Goal: Task Accomplishment & Management: Complete application form

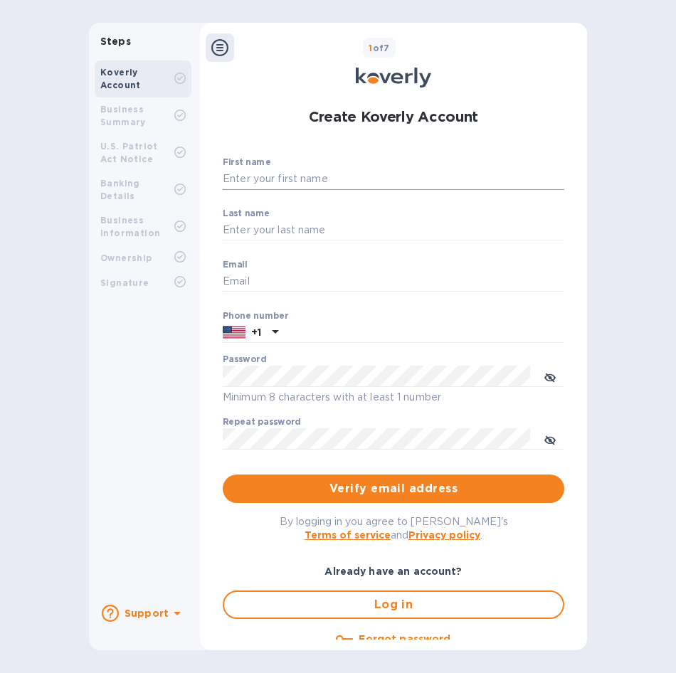
click at [250, 178] on input "First name" at bounding box center [394, 179] width 342 height 21
type input "[PERSON_NAME]"
type input "Valete"
type input "[PERSON_NAME][EMAIL_ADDRESS][DOMAIN_NAME]"
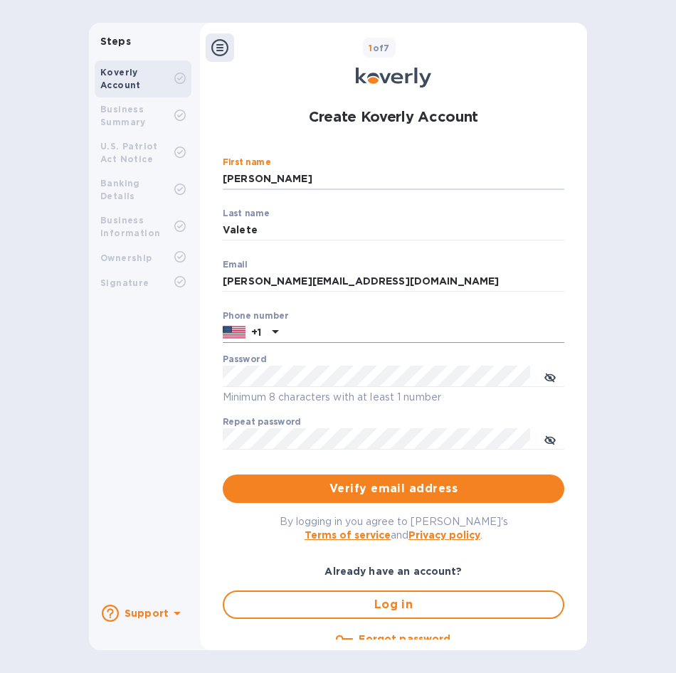
click at [322, 336] on input "text" at bounding box center [424, 332] width 280 height 21
type input "9094682299"
click at [300, 364] on div "Password Minimum 8 characters with at least 1 number" at bounding box center [394, 379] width 342 height 51
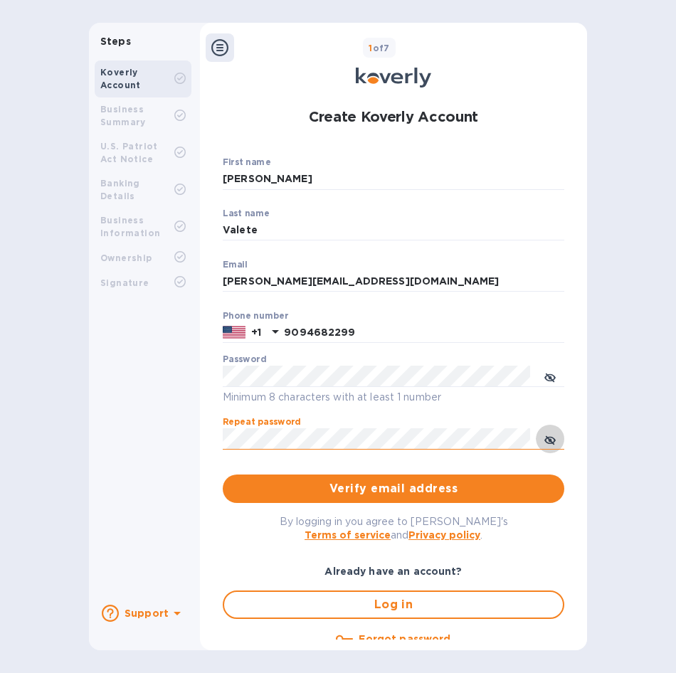
click at [554, 443] on button "toggle password visibility" at bounding box center [550, 439] width 28 height 28
click at [552, 377] on icon "toggle password visibility" at bounding box center [549, 377] width 11 height 11
click at [347, 493] on span "Verify email address" at bounding box center [393, 488] width 319 height 17
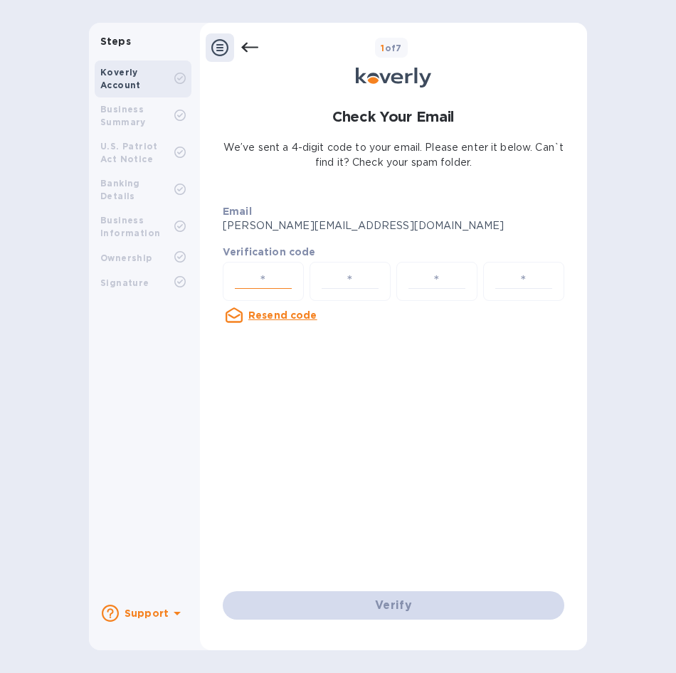
click at [256, 281] on input "number" at bounding box center [263, 281] width 68 height 26
click at [263, 275] on input "number" at bounding box center [263, 281] width 68 height 26
type input "9"
type input "5"
type input "9"
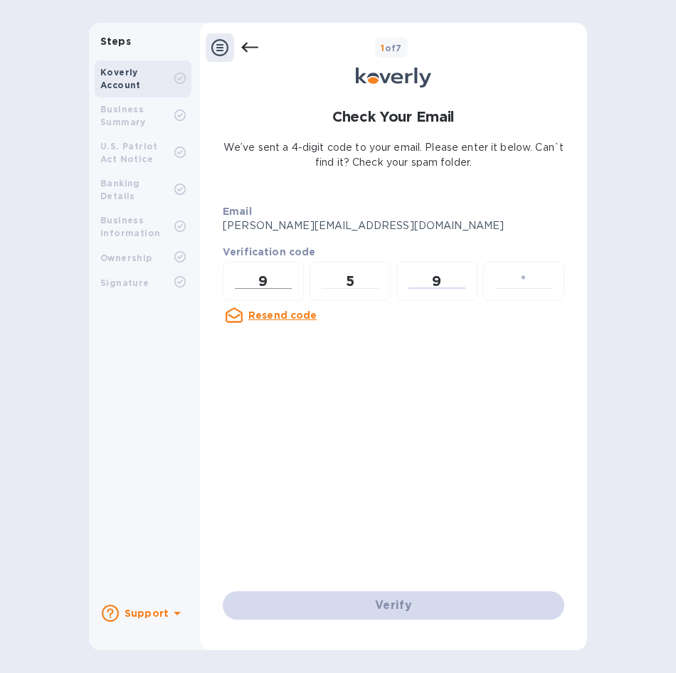
type input "5"
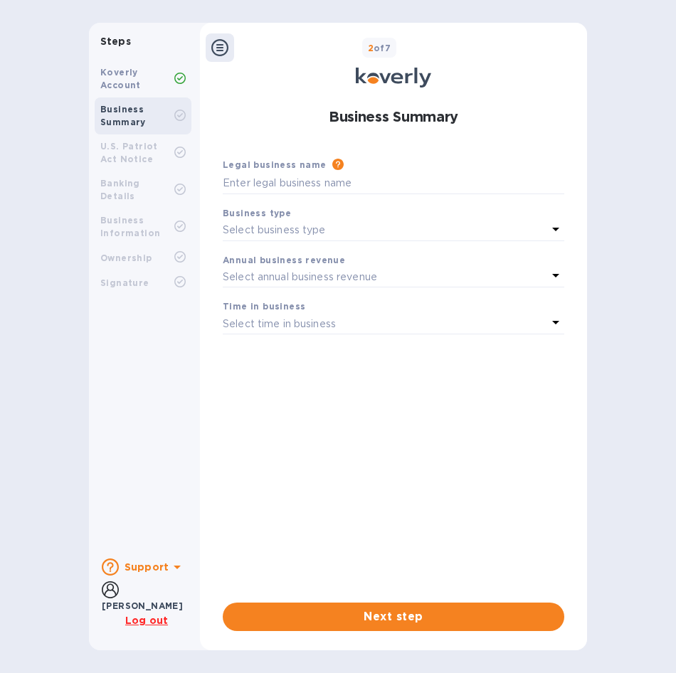
click at [268, 278] on p "Select annual business revenue" at bounding box center [300, 277] width 154 height 15
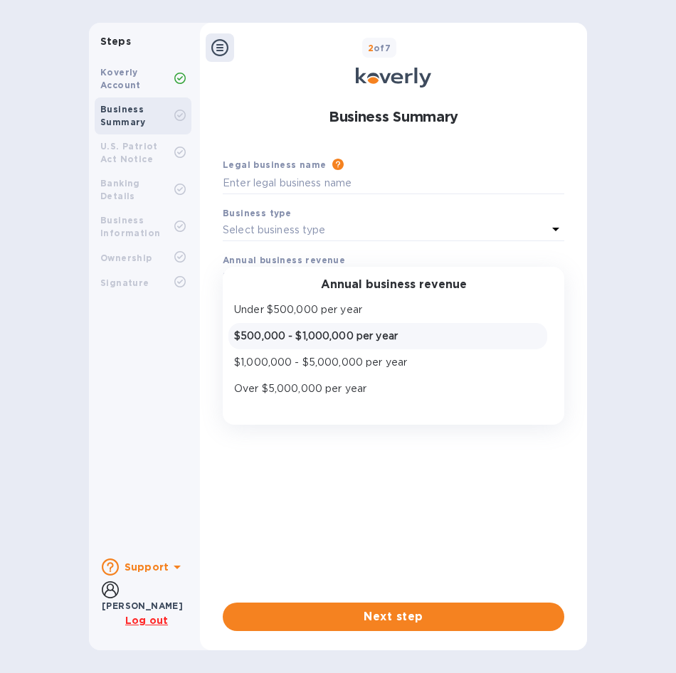
click at [280, 342] on p "$500,000 - $1,000,000 per year" at bounding box center [387, 336] width 307 height 15
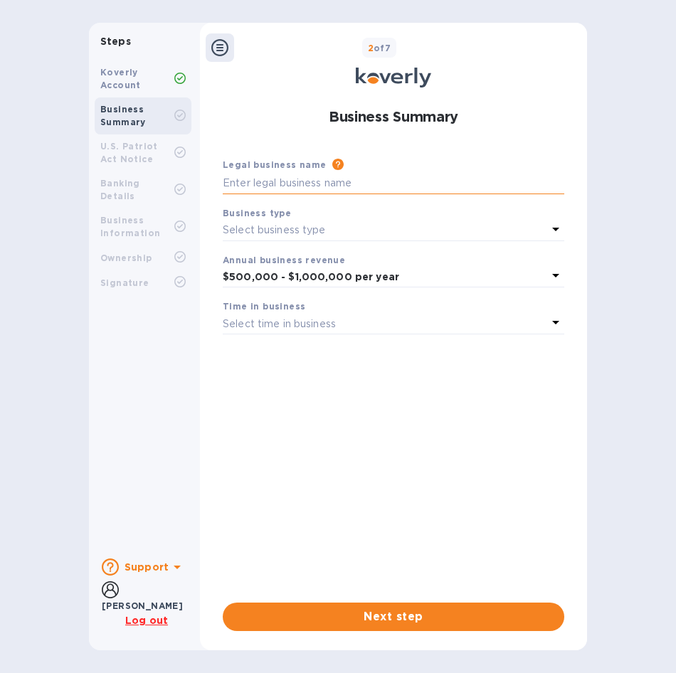
click at [262, 184] on input "text" at bounding box center [394, 183] width 342 height 21
type input "AIMPACIFIC SERVICES INC"
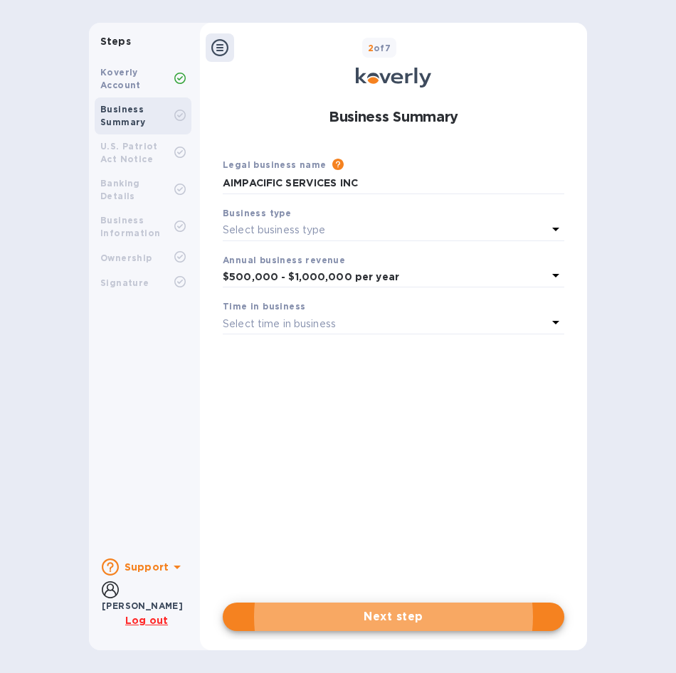
click at [315, 221] on div "Select business type" at bounding box center [385, 231] width 325 height 20
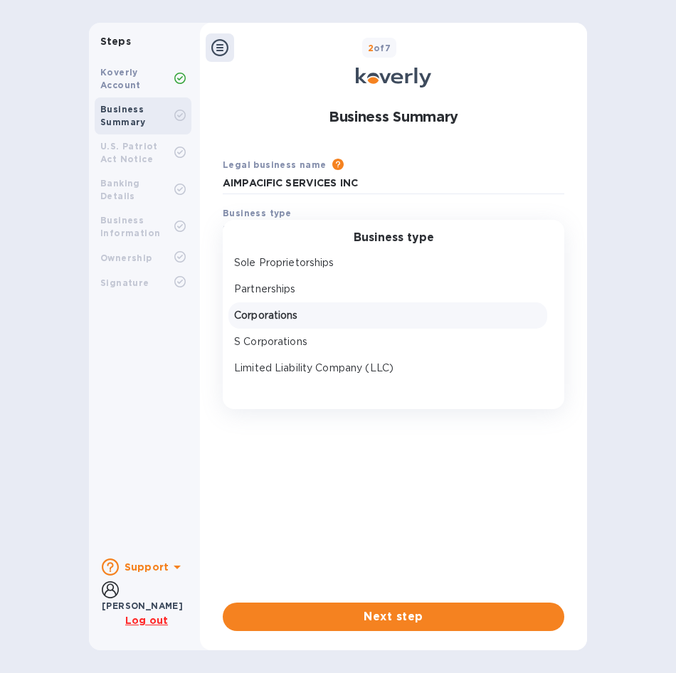
click at [289, 322] on p "Corporations" at bounding box center [387, 315] width 307 height 15
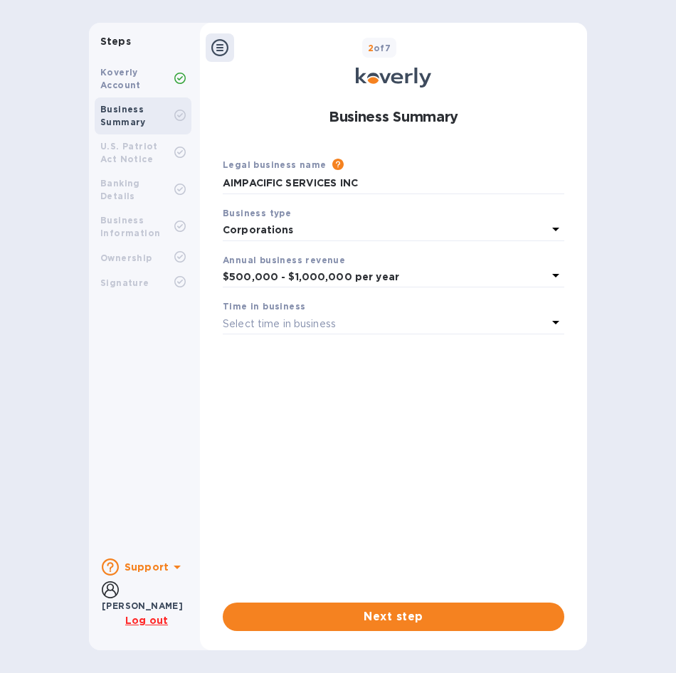
click at [280, 321] on p "Select time in business" at bounding box center [279, 324] width 113 height 15
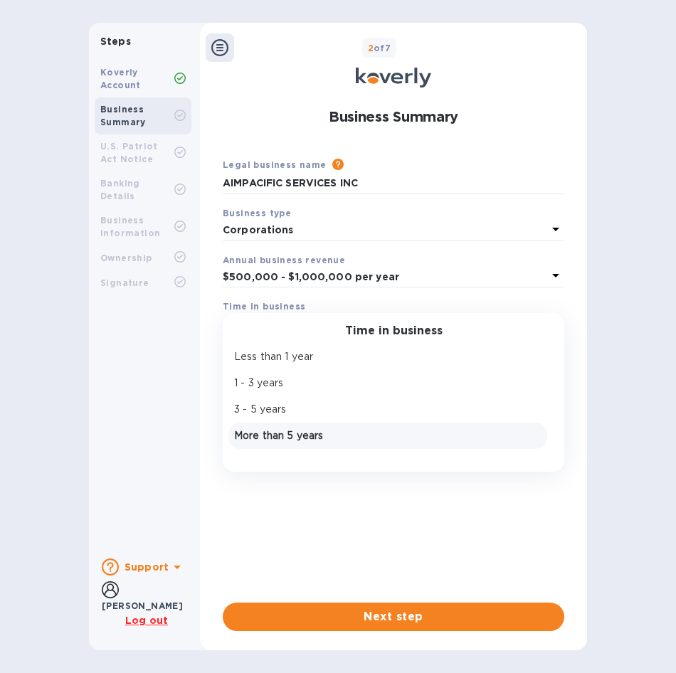
click at [305, 442] on p "More than 5 years" at bounding box center [387, 435] width 307 height 15
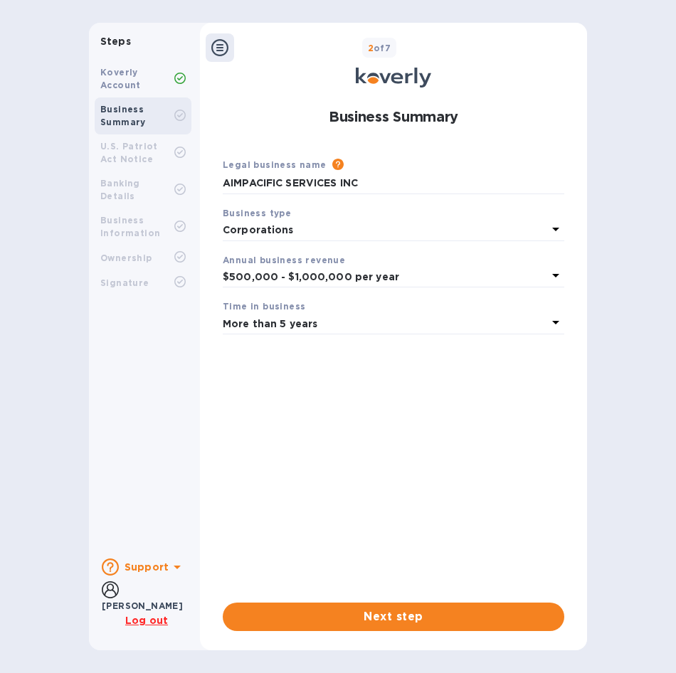
click at [317, 478] on div "Legal business name Please provide the legal name that appears on your SS-4 for…" at bounding box center [394, 368] width 342 height 423
click at [347, 613] on span "Next step" at bounding box center [393, 617] width 319 height 17
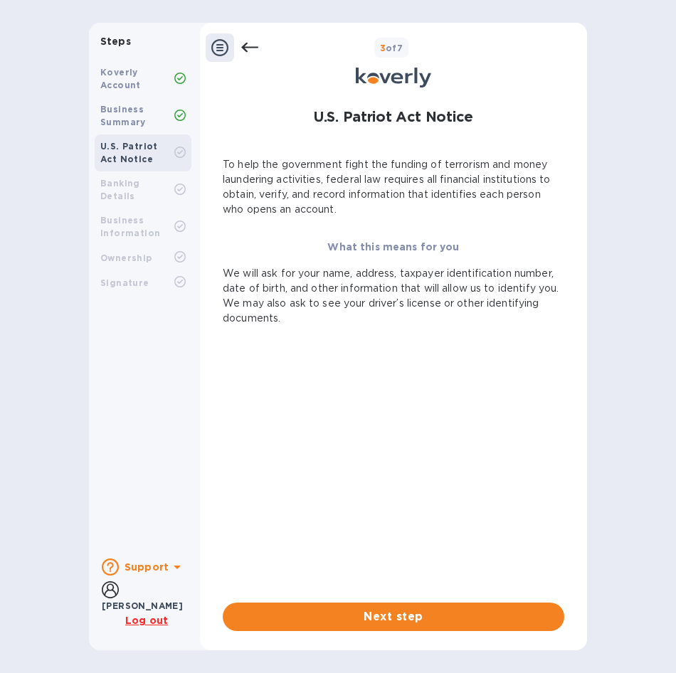
click at [324, 408] on div "To help the government fight the funding of terrorism and money laundering acti…" at bounding box center [394, 368] width 342 height 423
click at [325, 603] on button "Next step" at bounding box center [394, 617] width 342 height 28
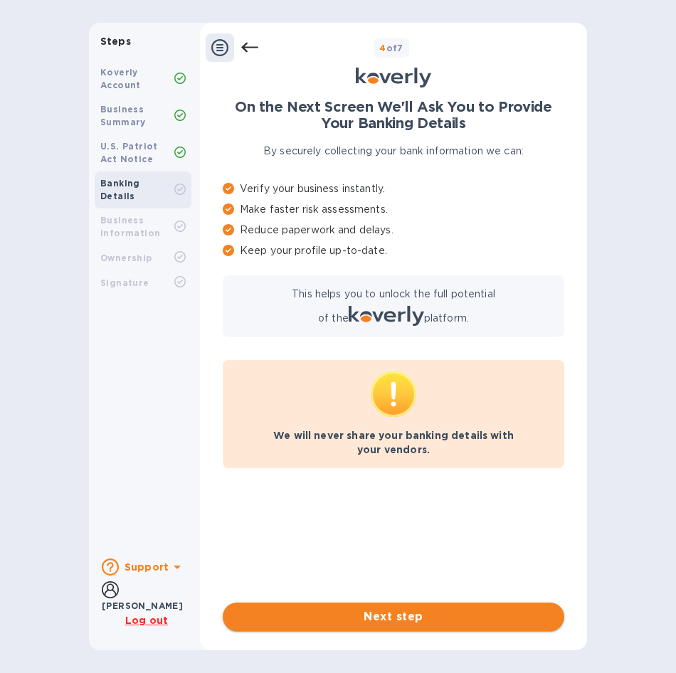
click at [315, 616] on span "Next step" at bounding box center [393, 617] width 319 height 17
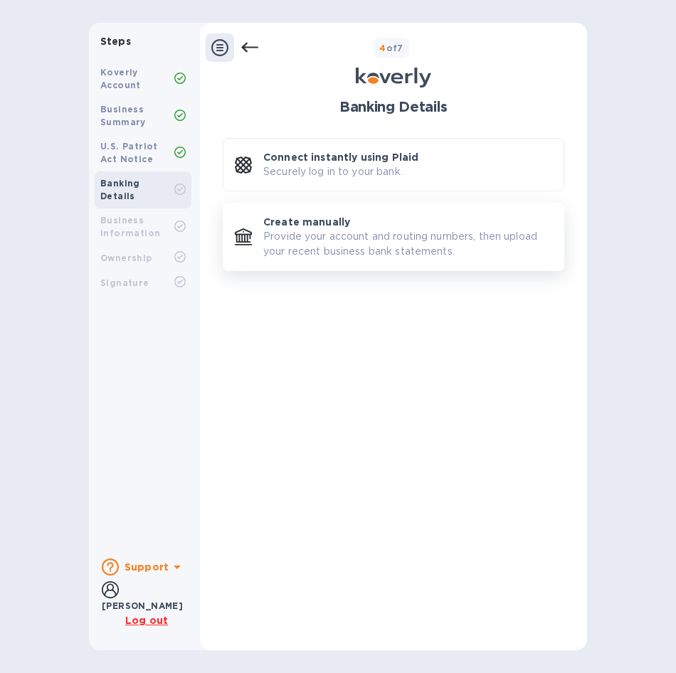
click at [283, 226] on p "Create manually" at bounding box center [306, 222] width 87 height 14
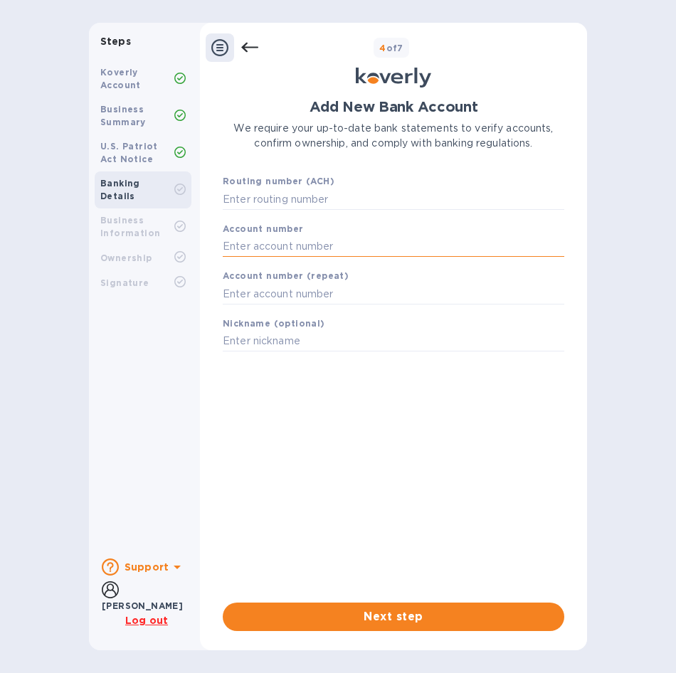
click at [234, 242] on input "text" at bounding box center [394, 246] width 342 height 21
click at [251, 296] on input "text" at bounding box center [394, 293] width 342 height 21
click at [137, 215] on b "Business Information" at bounding box center [130, 226] width 60 height 23
click at [290, 418] on div "Add New Bank Account We require your up-to-date bank statements to verify accou…" at bounding box center [394, 351] width 342 height 504
